Goal: Task Accomplishment & Management: Use online tool/utility

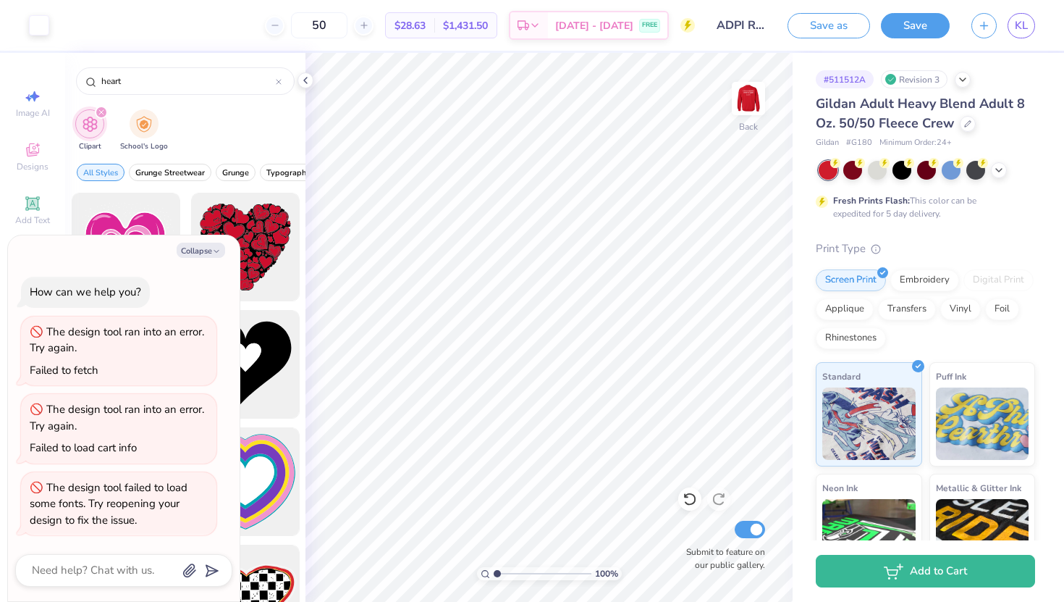
type textarea "x"
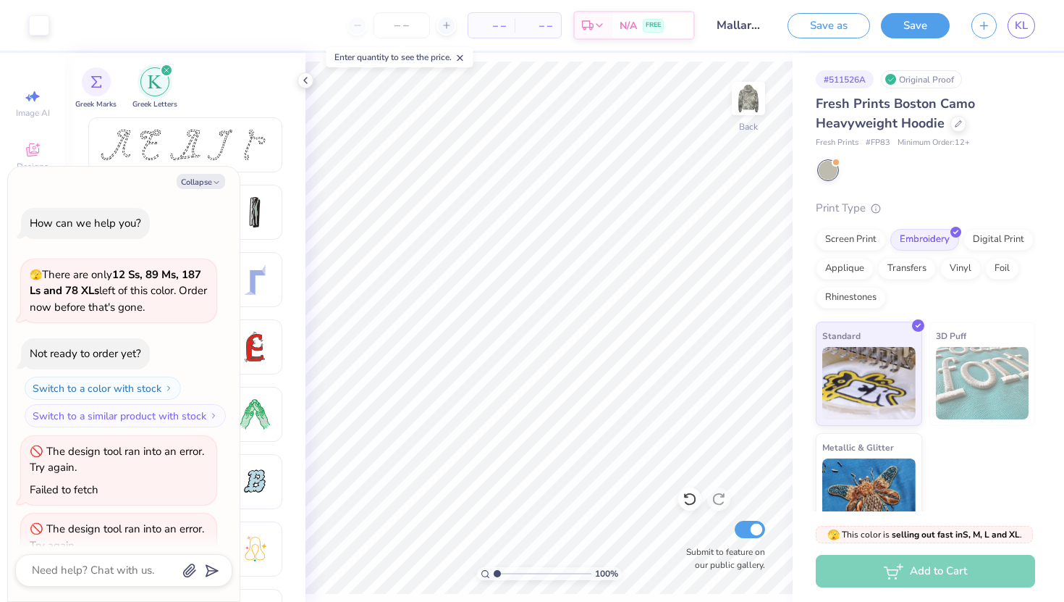
scroll to position [508, 0]
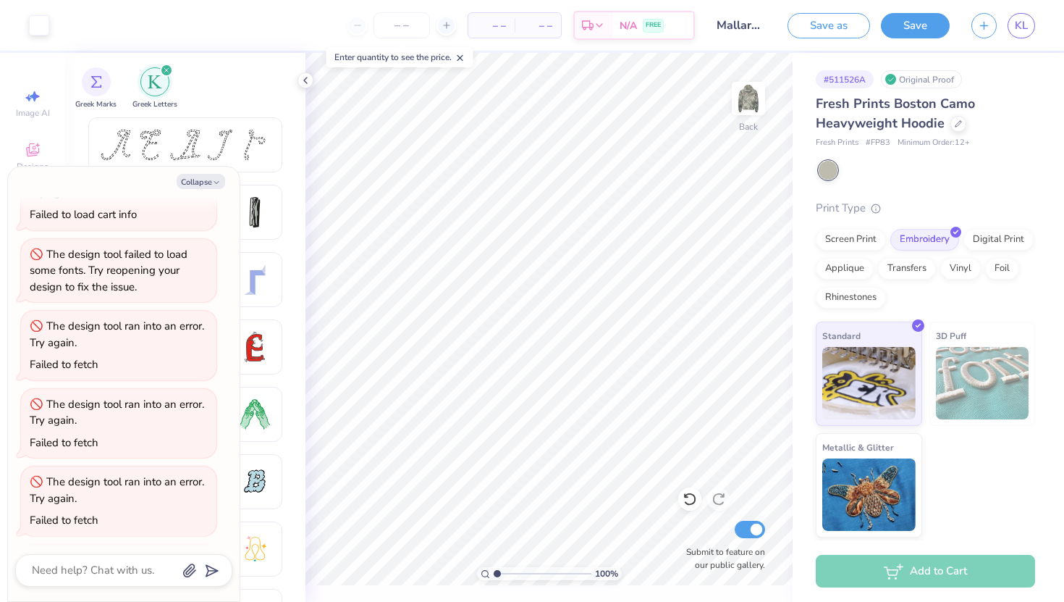
type textarea "x"
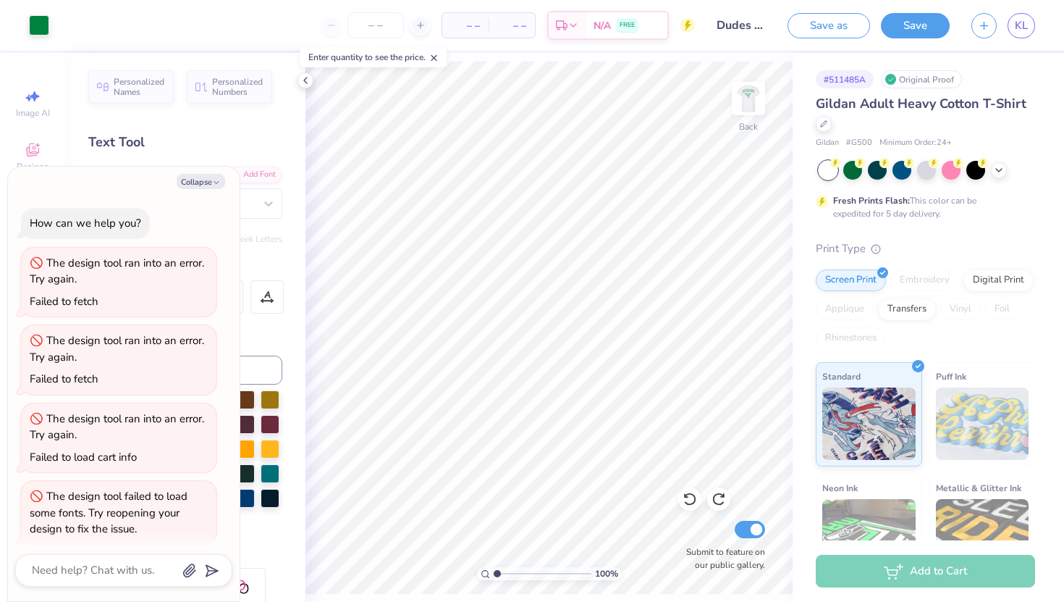
scroll to position [164, 0]
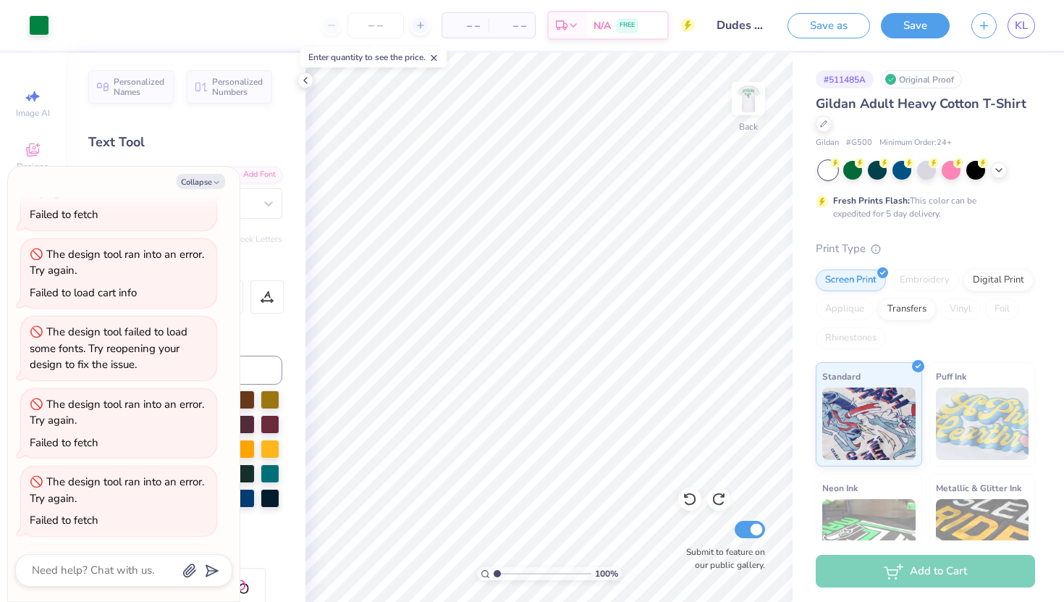
type textarea "x"
